Goal: Go to known website: Access a specific website the user already knows

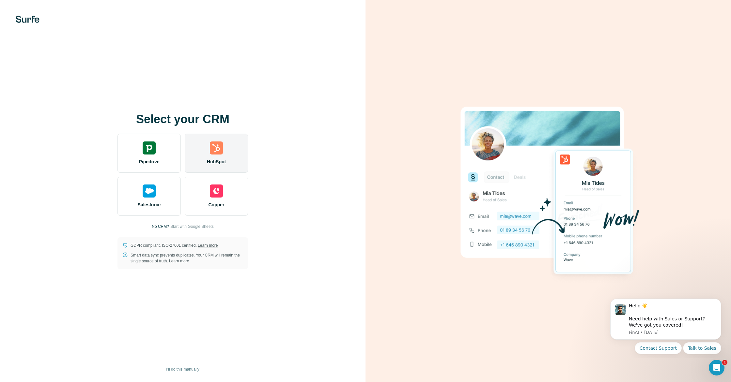
click at [229, 157] on div "HubSpot" at bounding box center [216, 153] width 63 height 39
click at [228, 147] on div "HubSpot" at bounding box center [216, 153] width 63 height 39
